Goal: Transaction & Acquisition: Purchase product/service

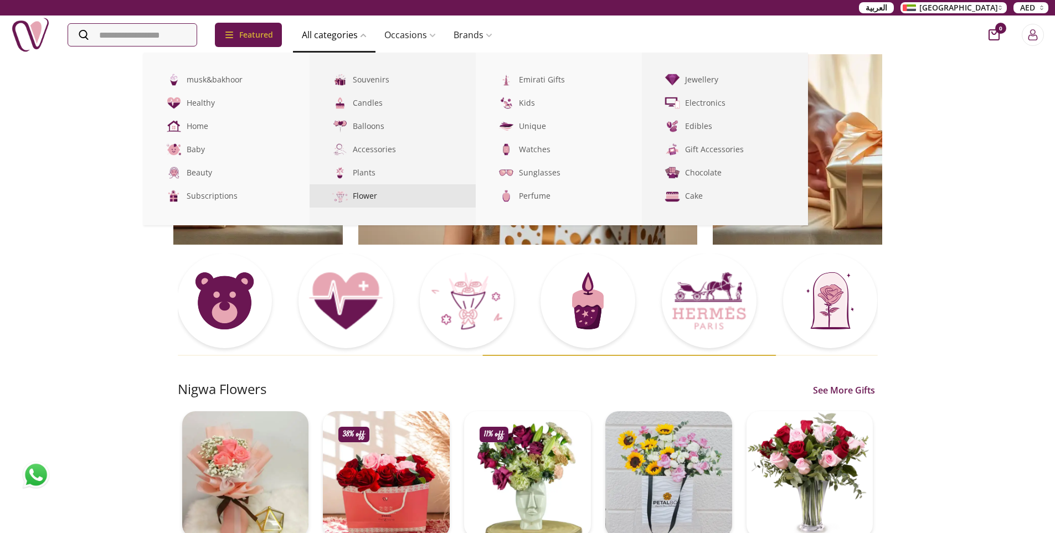
click at [388, 194] on link "Flower" at bounding box center [393, 195] width 166 height 23
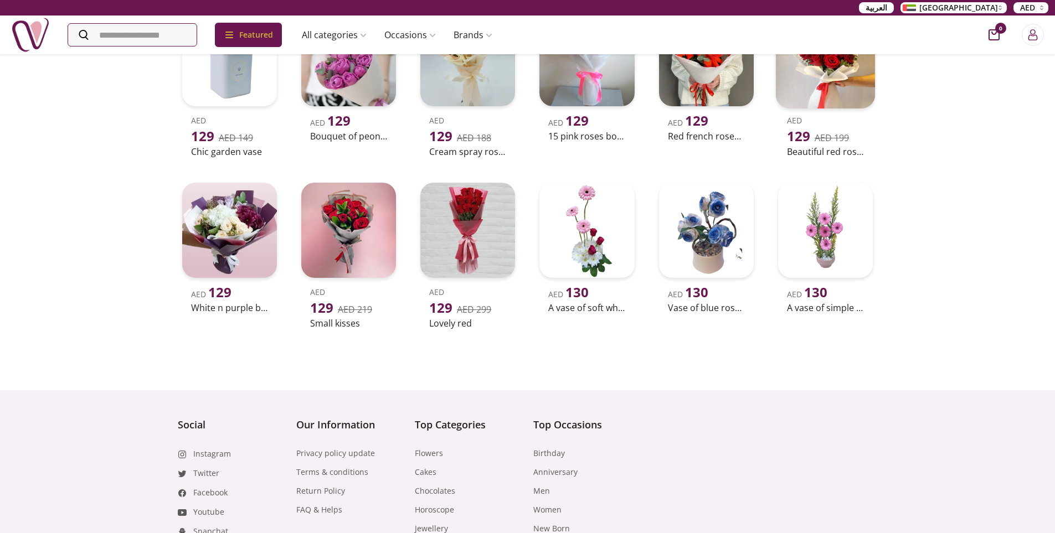
scroll to position [1181, 0]
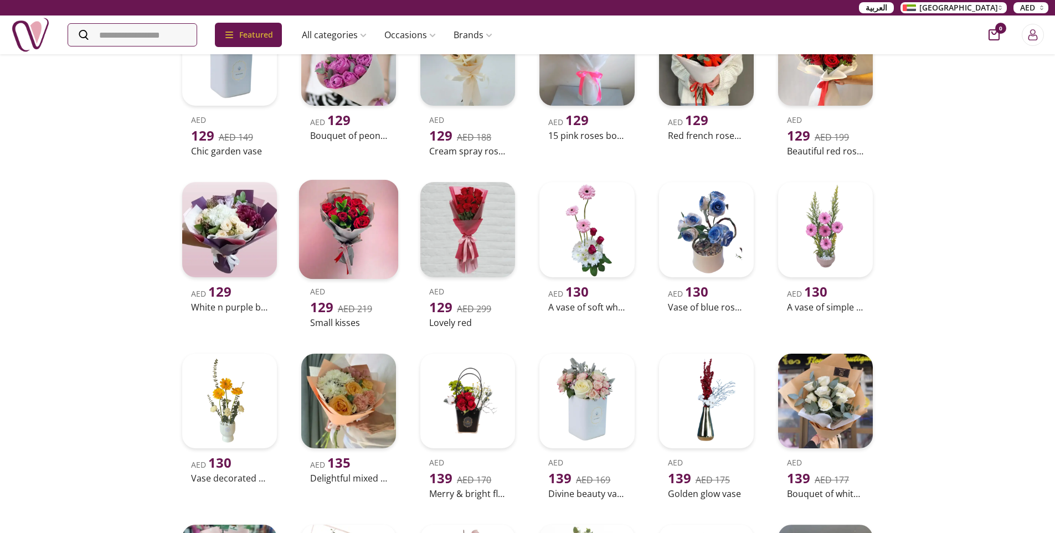
click at [355, 238] on img at bounding box center [349, 230] width 100 height 100
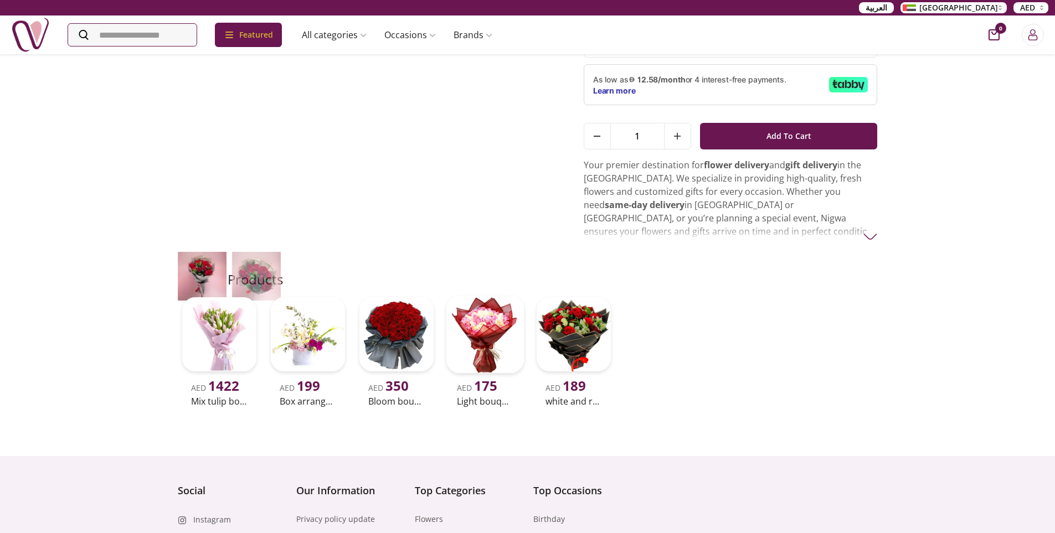
scroll to position [230, 0]
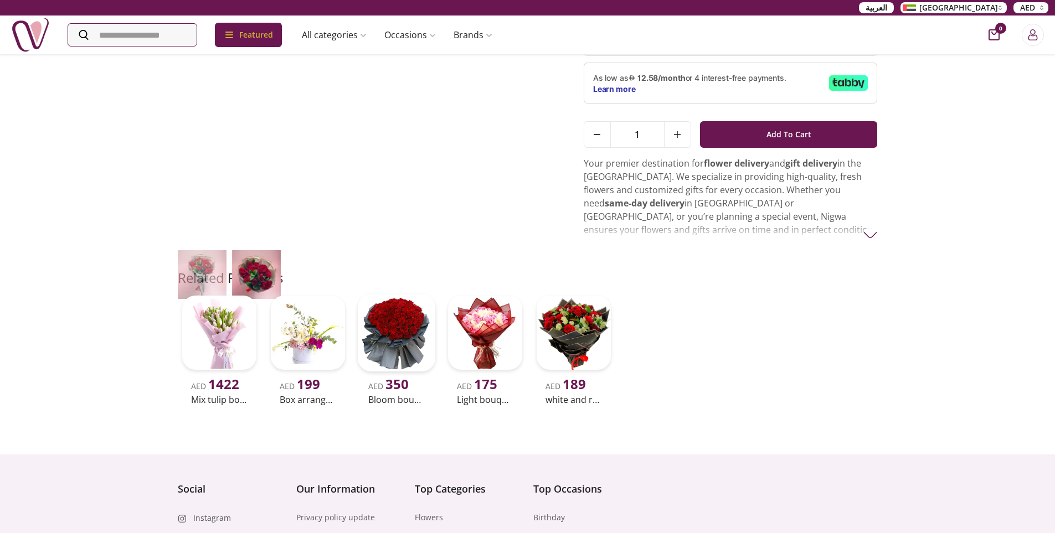
click at [395, 330] on img at bounding box center [396, 333] width 78 height 78
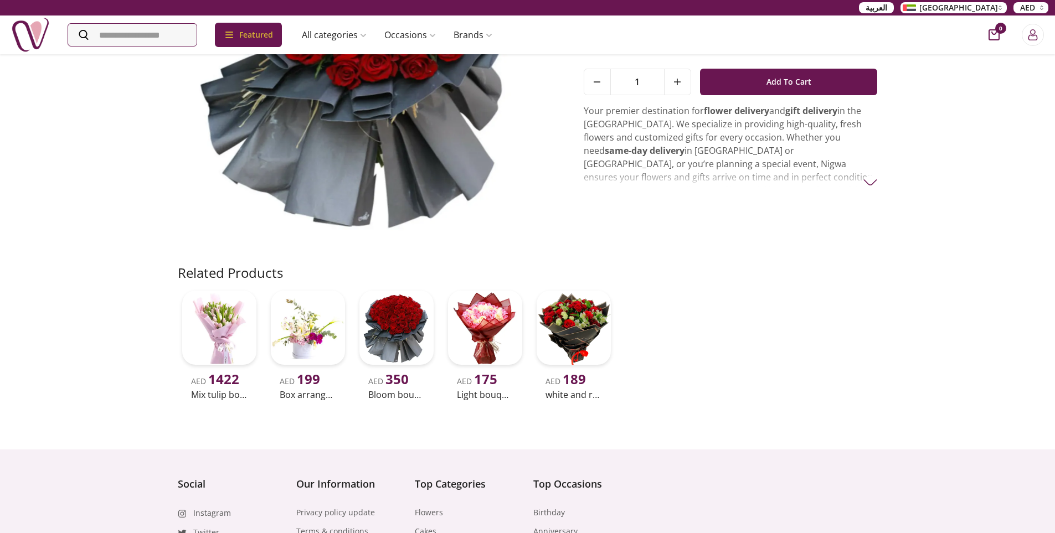
scroll to position [235, 0]
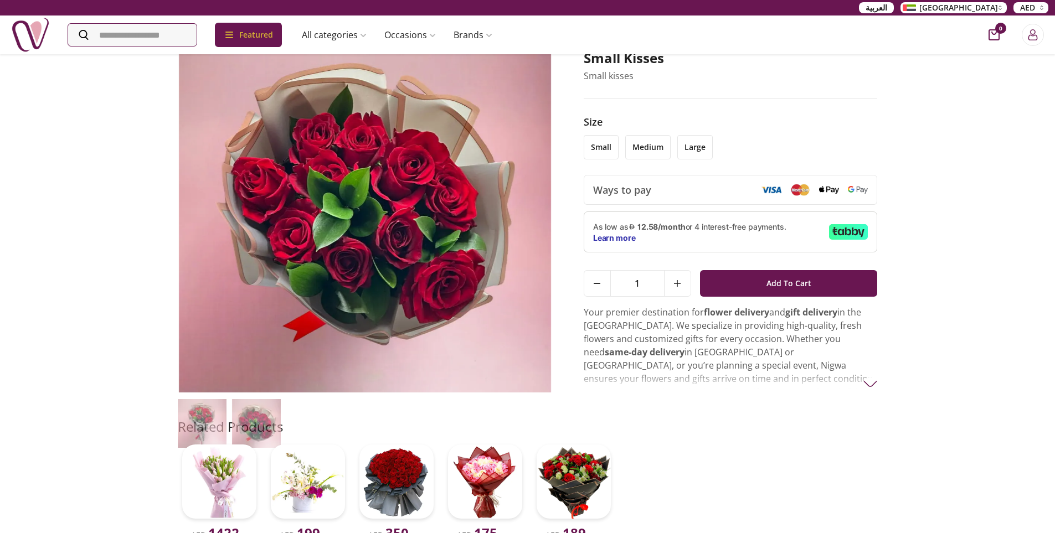
scroll to position [94, 0]
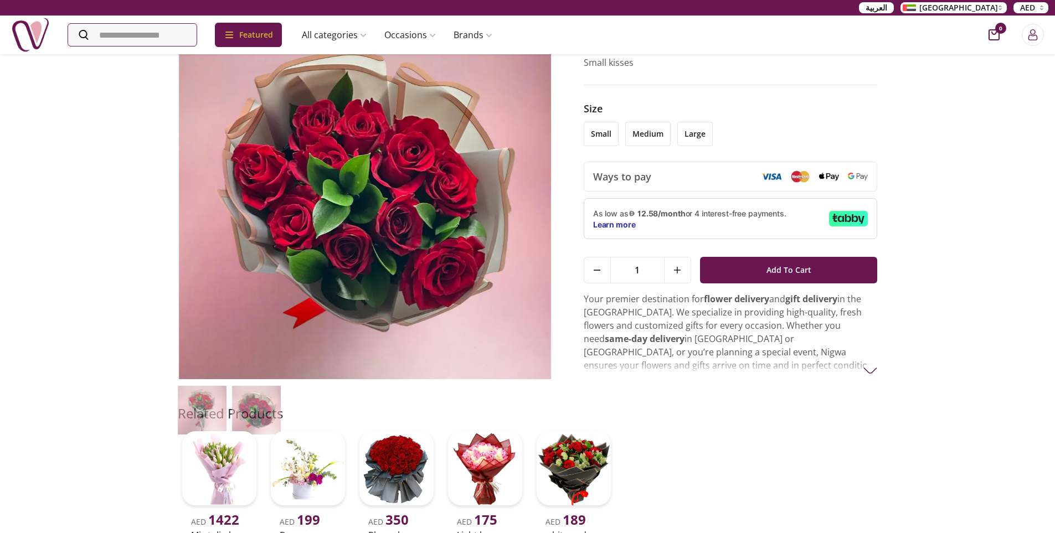
click at [870, 372] on img at bounding box center [870, 371] width 14 height 14
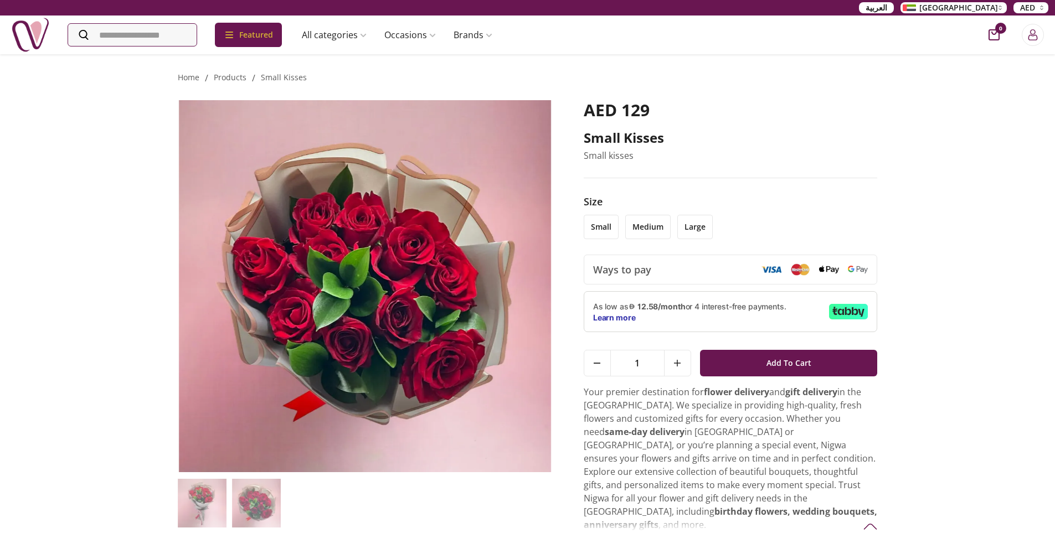
scroll to position [1, 0]
click at [603, 223] on li "small" at bounding box center [601, 227] width 35 height 24
click at [646, 221] on li "medium" at bounding box center [647, 227] width 45 height 24
click at [703, 231] on li "large" at bounding box center [694, 227] width 35 height 24
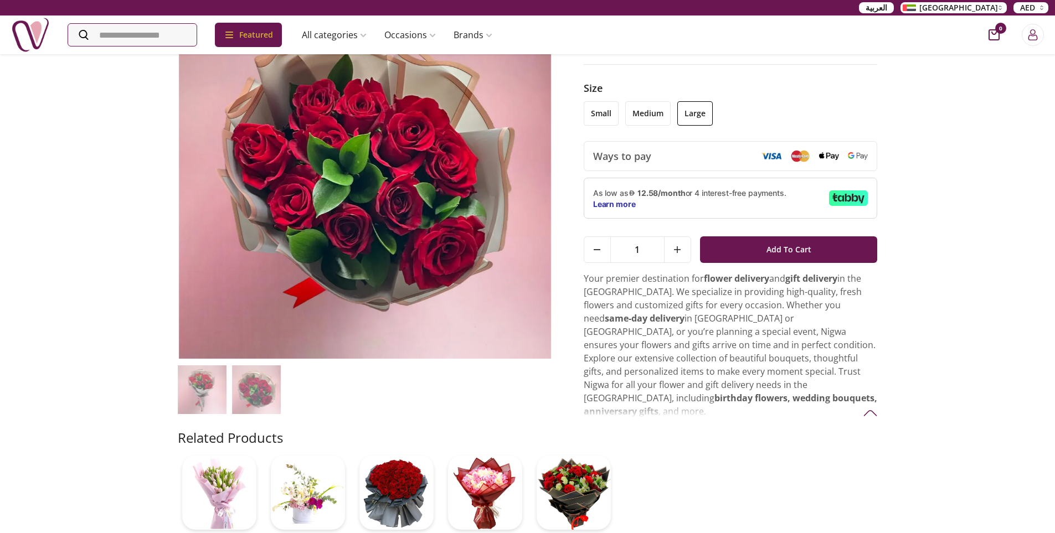
scroll to position [0, 0]
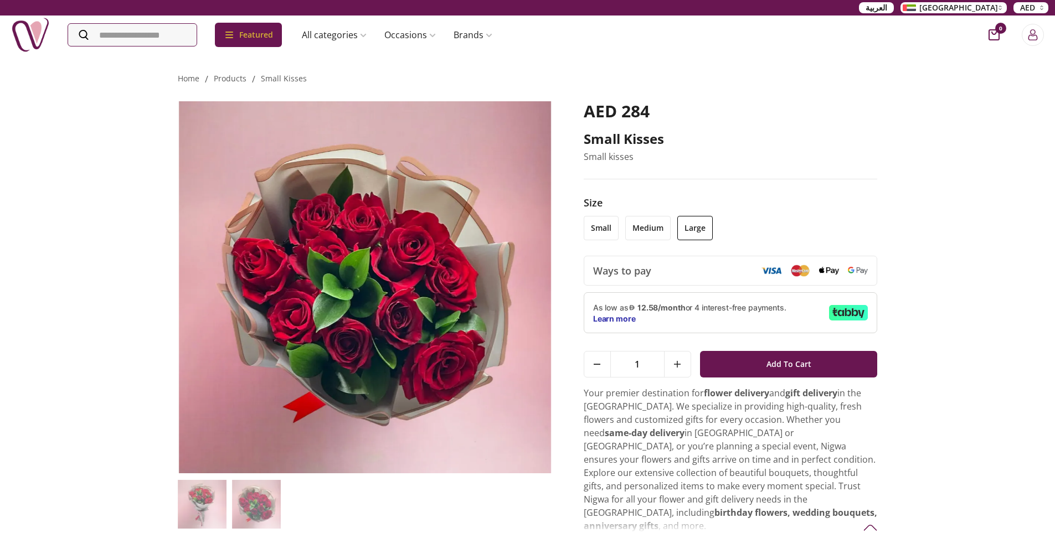
click at [651, 225] on li "medium" at bounding box center [647, 228] width 45 height 24
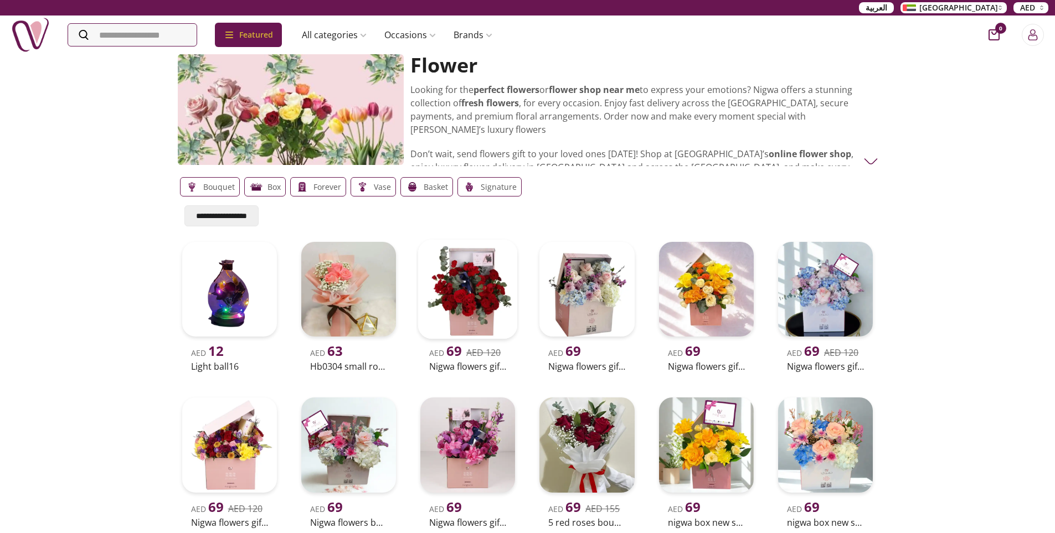
click at [484, 322] on img at bounding box center [468, 290] width 100 height 100
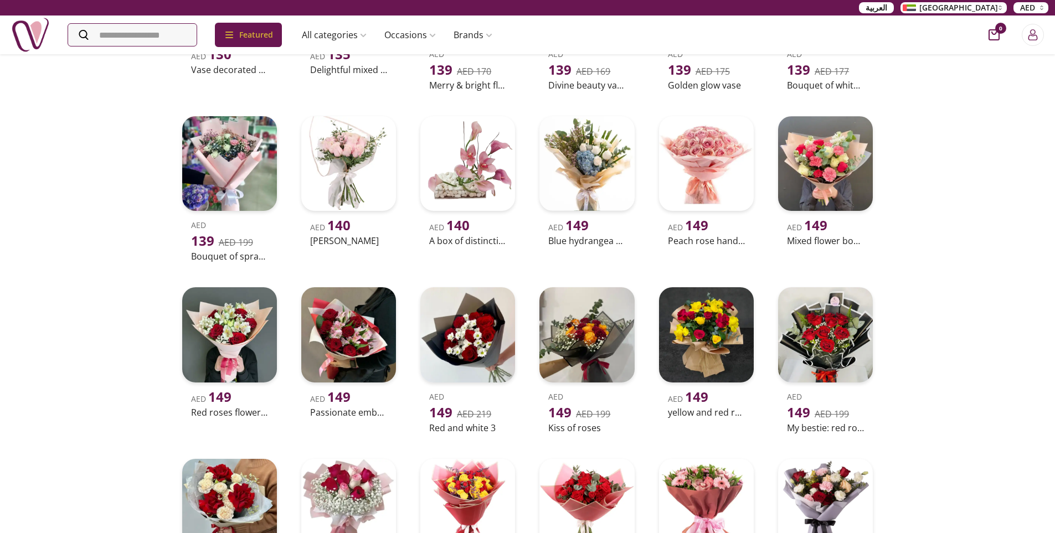
scroll to position [1590, 0]
click at [817, 338] on img at bounding box center [826, 335] width 100 height 100
